Goal: Task Accomplishment & Management: Use online tool/utility

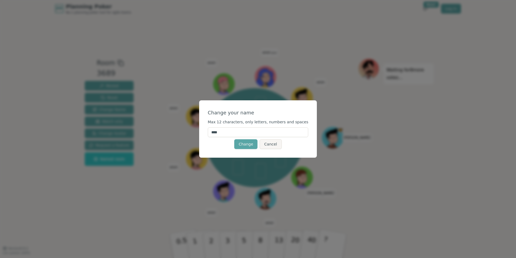
click at [242, 134] on input "****" at bounding box center [258, 132] width 101 height 10
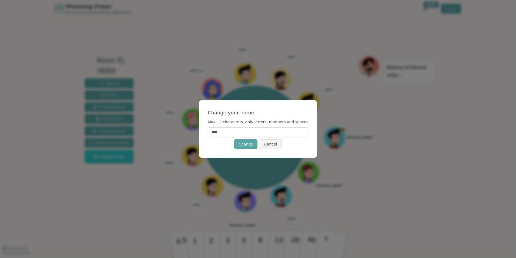
type input "****"
click at [220, 154] on div "Change your name Max 12 characters, only letters, numbers and spaces **** Chang…" at bounding box center [258, 128] width 118 height 57
click at [251, 147] on button "Change" at bounding box center [245, 144] width 23 height 10
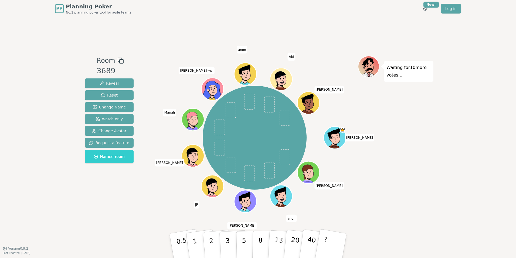
click at [208, 95] on div at bounding box center [214, 95] width 22 height 19
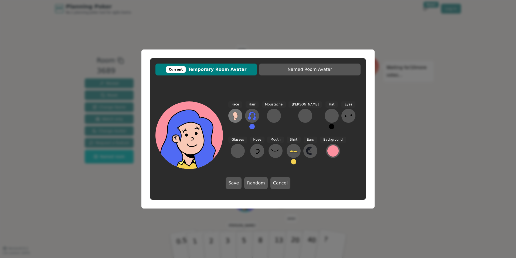
click at [233, 115] on icon at bounding box center [235, 115] width 9 height 9
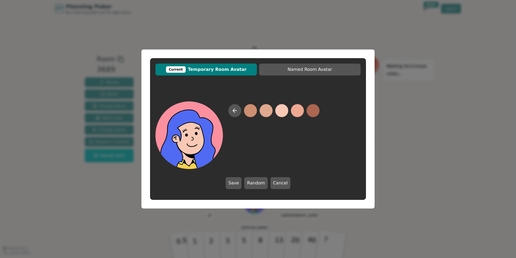
click at [285, 113] on button at bounding box center [281, 110] width 13 height 13
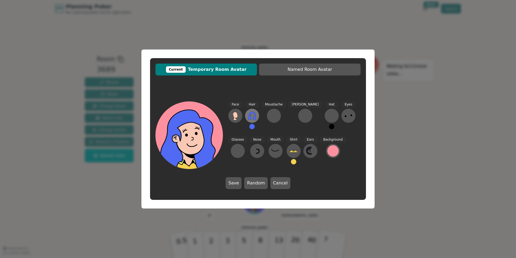
click at [252, 116] on icon at bounding box center [252, 115] width 9 height 9
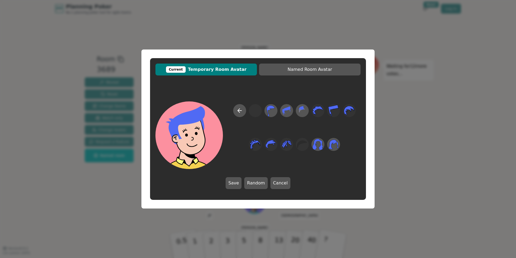
click at [342, 89] on div "Current Temporary Room Avatar Named Room Avatar Save Random Cancel" at bounding box center [258, 128] width 216 height 141
click at [282, 180] on button "Cancel" at bounding box center [281, 183] width 20 height 12
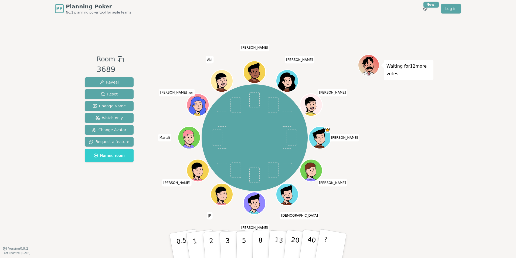
click at [201, 105] on icon at bounding box center [199, 104] width 22 height 2
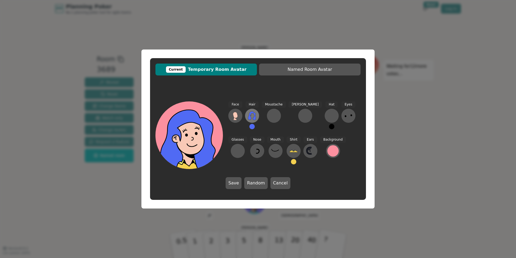
click at [251, 117] on icon at bounding box center [252, 115] width 9 height 9
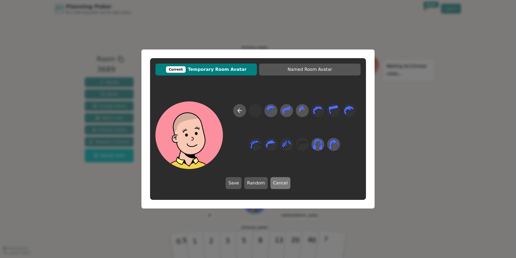
click at [274, 182] on button "Cancel" at bounding box center [281, 183] width 20 height 12
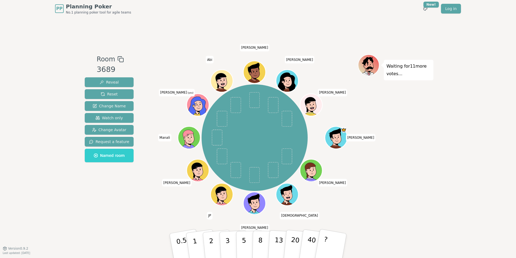
click at [198, 106] on icon at bounding box center [199, 106] width 2 height 2
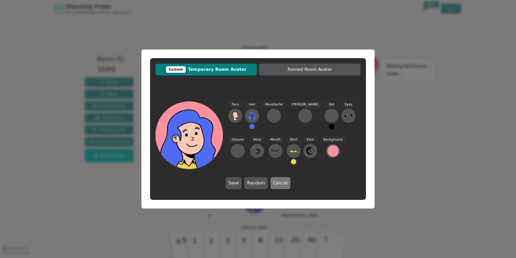
click at [282, 180] on button "Cancel" at bounding box center [281, 183] width 20 height 12
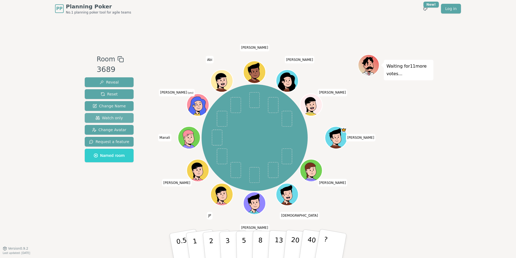
click at [114, 119] on span "Watch only" at bounding box center [110, 117] width 28 height 5
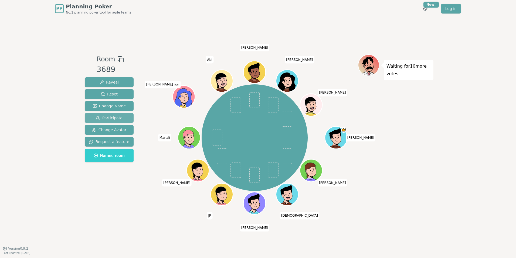
click at [114, 119] on span "Participate" at bounding box center [109, 117] width 27 height 5
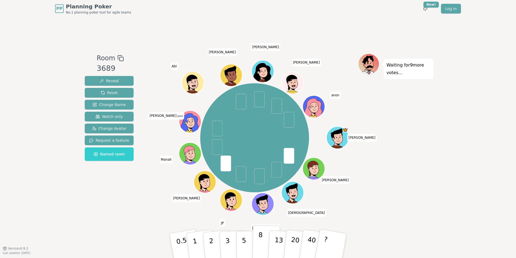
click at [254, 248] on button "8" at bounding box center [266, 245] width 28 height 41
click at [259, 246] on p "8" at bounding box center [260, 245] width 5 height 29
click at [344, 248] on button "?" at bounding box center [331, 245] width 34 height 45
click at [177, 241] on p "0.5" at bounding box center [182, 246] width 15 height 31
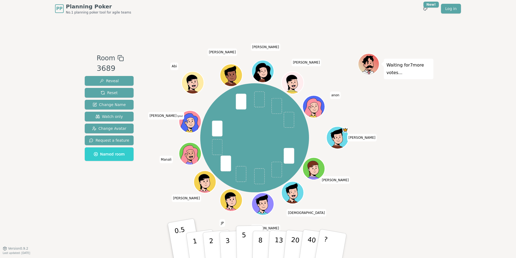
click at [239, 241] on button "5" at bounding box center [250, 245] width 28 height 41
click at [231, 241] on button "3" at bounding box center [233, 245] width 29 height 42
click at [211, 246] on p "2" at bounding box center [211, 245] width 7 height 29
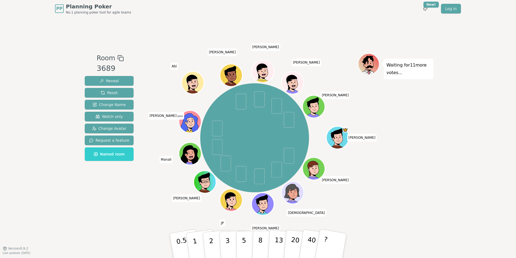
click at [194, 127] on div at bounding box center [191, 128] width 22 height 19
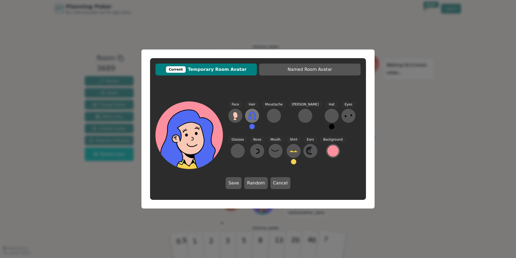
click at [254, 115] on icon at bounding box center [252, 115] width 9 height 9
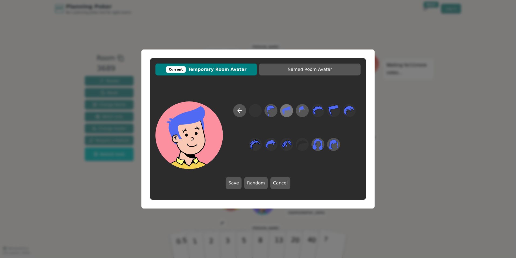
click at [283, 110] on icon at bounding box center [287, 110] width 8 height 9
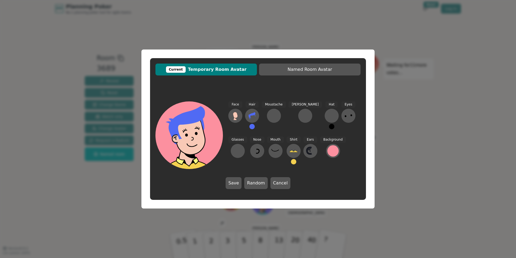
click at [251, 128] on button at bounding box center [252, 126] width 5 height 5
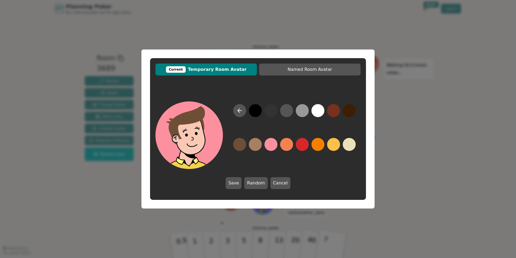
click at [242, 145] on button at bounding box center [239, 144] width 13 height 13
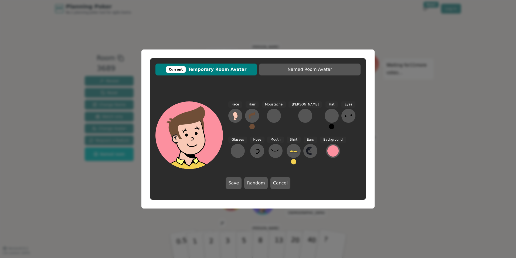
click at [255, 125] on div "Hair" at bounding box center [252, 117] width 14 height 32
click at [251, 125] on button at bounding box center [252, 126] width 5 height 5
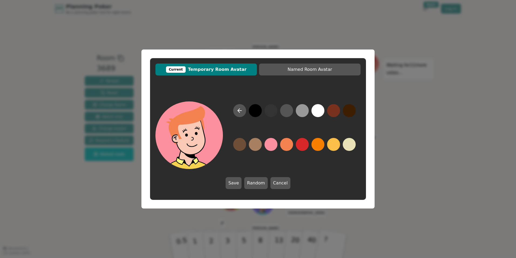
click at [330, 176] on div "Save Random Cancel" at bounding box center [258, 145] width 216 height 98
click at [241, 144] on button at bounding box center [239, 144] width 13 height 13
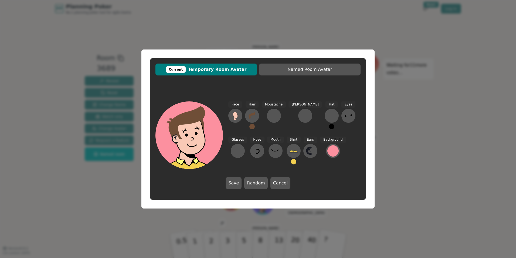
click at [291, 161] on button at bounding box center [293, 161] width 5 height 5
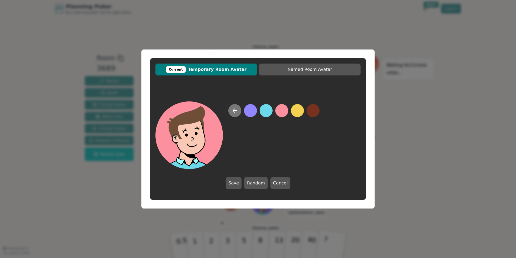
click at [238, 113] on button at bounding box center [234, 110] width 13 height 13
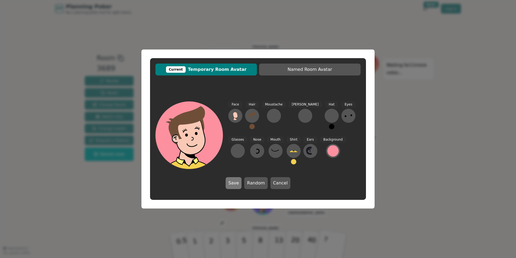
click at [230, 184] on button "Save" at bounding box center [234, 183] width 16 height 12
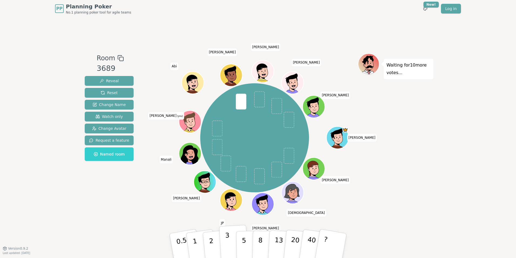
click at [232, 242] on button "3" at bounding box center [233, 245] width 29 height 42
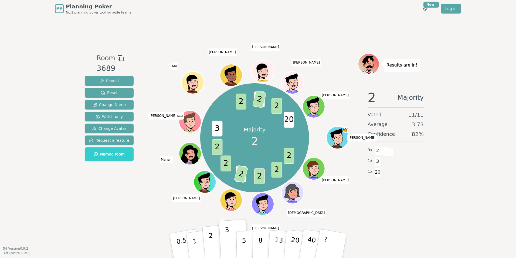
click at [208, 248] on button "2" at bounding box center [217, 245] width 31 height 43
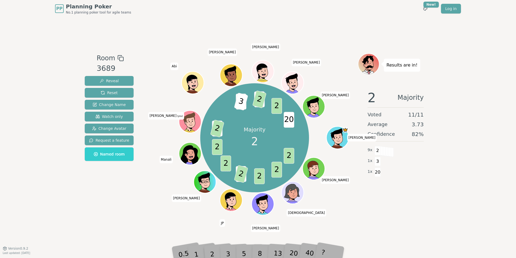
click at [223, 254] on div "2" at bounding box center [218, 245] width 18 height 20
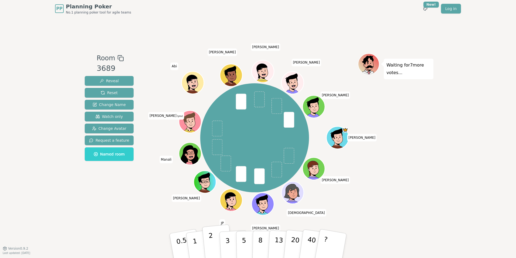
click at [212, 240] on p "2" at bounding box center [211, 245] width 7 height 29
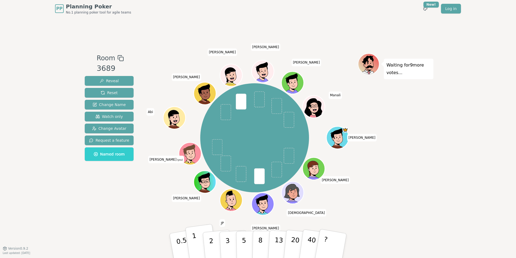
click at [194, 246] on p "1" at bounding box center [196, 245] width 8 height 29
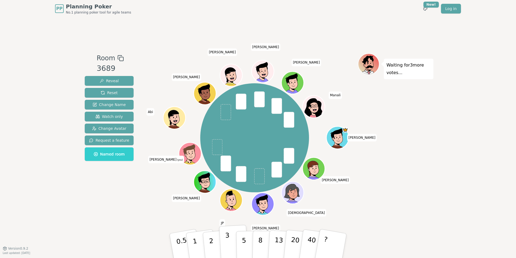
click at [225, 244] on button "3" at bounding box center [233, 245] width 29 height 42
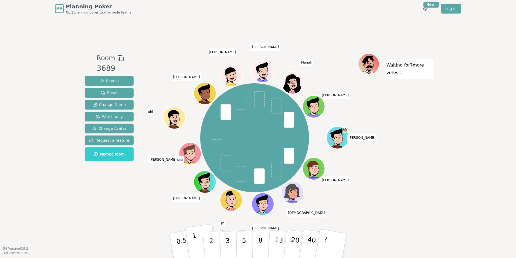
click at [202, 247] on button "1" at bounding box center [201, 246] width 32 height 44
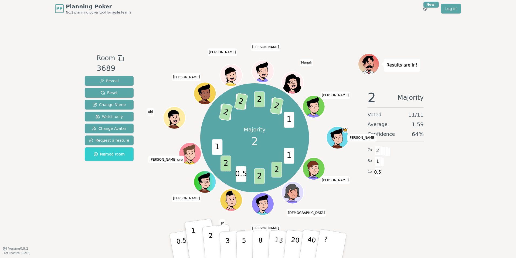
click at [215, 242] on button "2" at bounding box center [217, 245] width 31 height 43
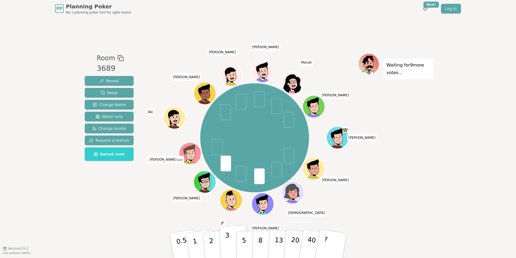
click at [226, 248] on p "3" at bounding box center [228, 245] width 6 height 29
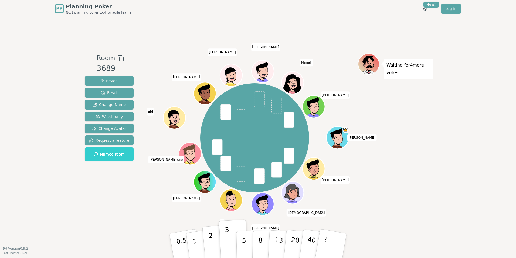
click at [209, 241] on button "2" at bounding box center [217, 245] width 31 height 43
click at [225, 240] on button "3" at bounding box center [233, 245] width 29 height 42
click at [215, 242] on button "2" at bounding box center [217, 245] width 31 height 43
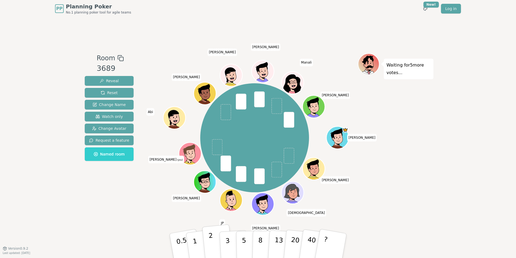
click at [219, 244] on button "2" at bounding box center [217, 245] width 31 height 43
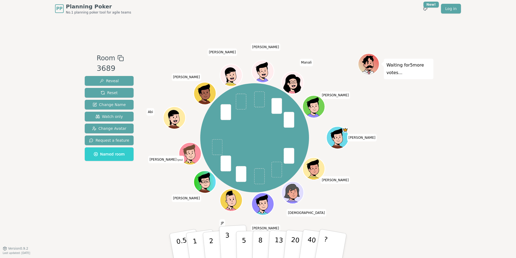
click at [226, 240] on p "3" at bounding box center [228, 245] width 6 height 29
click at [217, 242] on button "2" at bounding box center [217, 245] width 31 height 43
click at [231, 244] on button "3" at bounding box center [233, 245] width 29 height 42
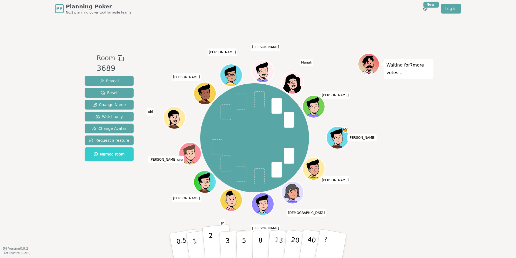
click at [214, 241] on button "2" at bounding box center [217, 245] width 31 height 43
click at [207, 240] on button "2" at bounding box center [217, 245] width 31 height 43
click at [211, 247] on p "2" at bounding box center [211, 245] width 7 height 29
click at [223, 238] on button "3" at bounding box center [233, 245] width 29 height 42
click at [226, 238] on p "3" at bounding box center [228, 245] width 6 height 29
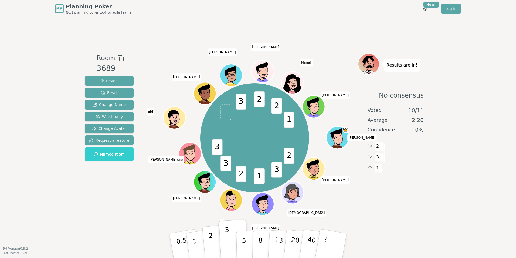
click at [208, 248] on button "2" at bounding box center [217, 245] width 31 height 43
